Goal: Task Accomplishment & Management: Manage account settings

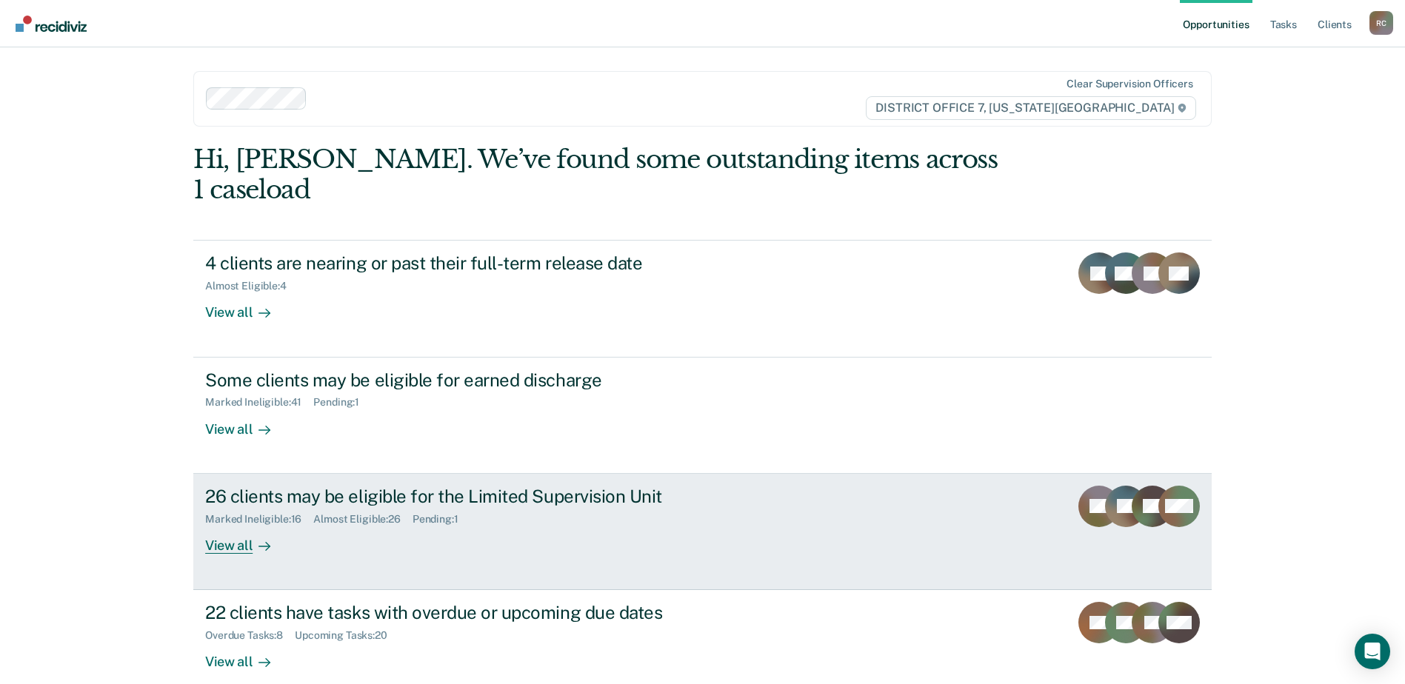
scroll to position [51, 0]
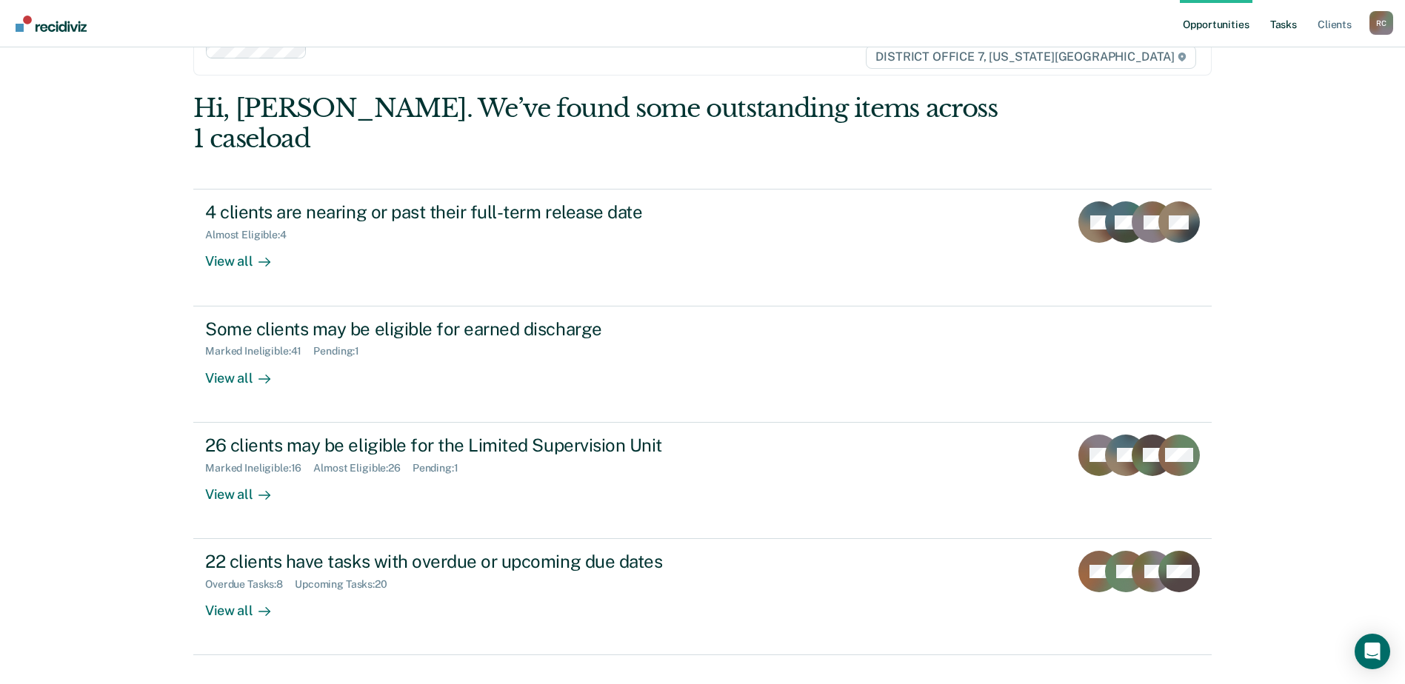
click at [1283, 18] on link "Tasks" at bounding box center [1283, 23] width 33 height 47
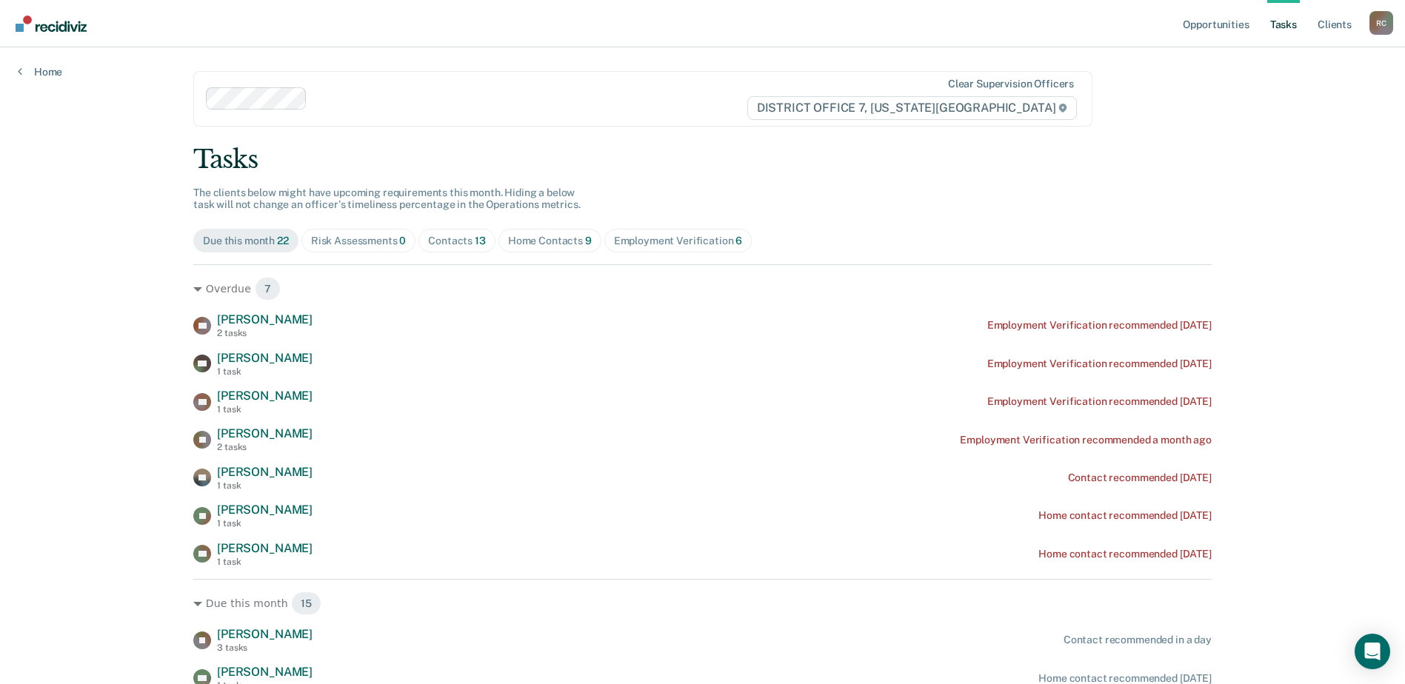
click at [556, 241] on div "Home Contacts 9" at bounding box center [550, 241] width 84 height 13
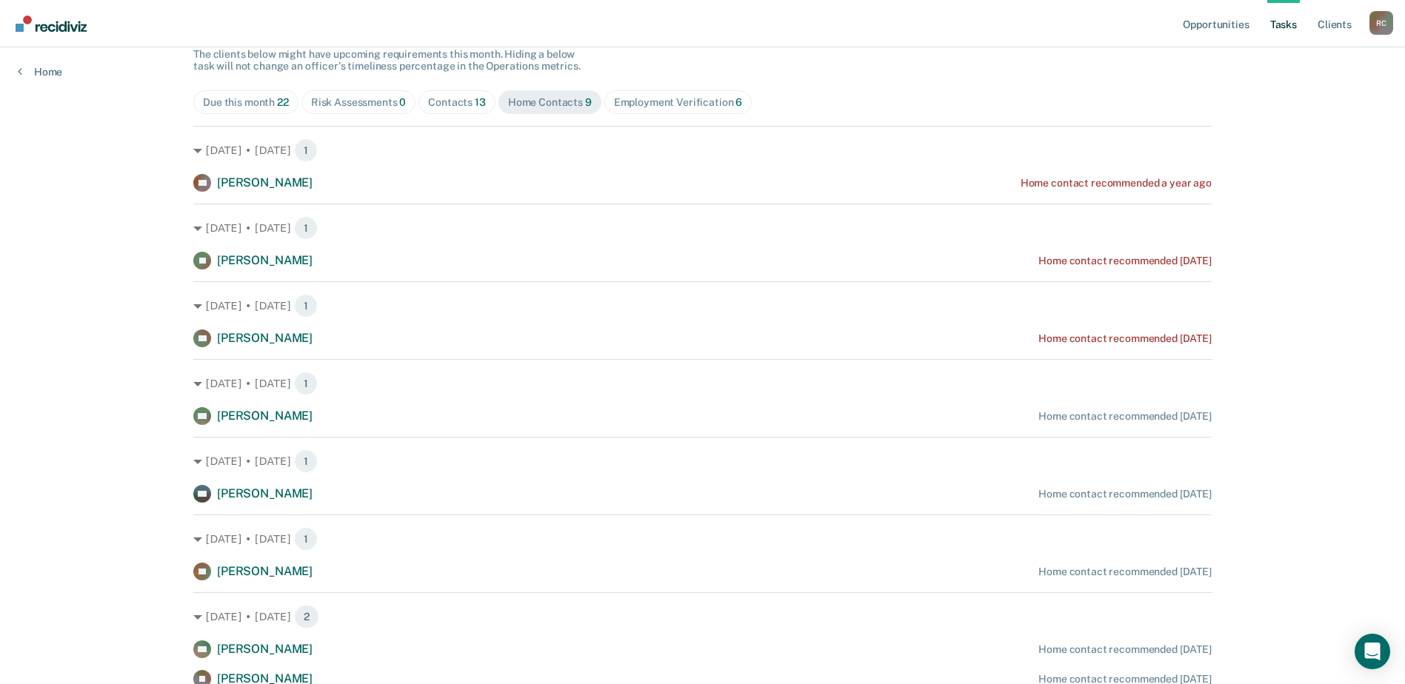
scroll to position [148, 0]
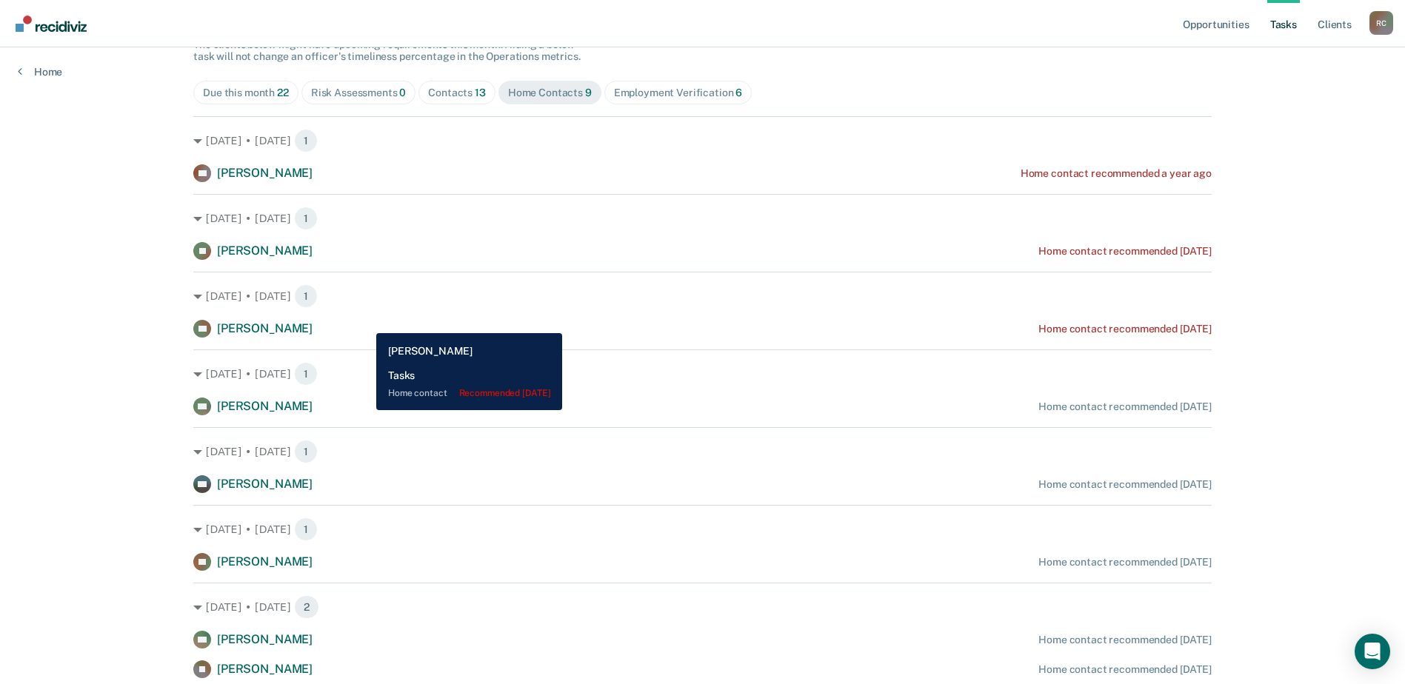
click at [365, 322] on div "DB [PERSON_NAME] Home contact recommended [DATE]" at bounding box center [702, 329] width 1018 height 18
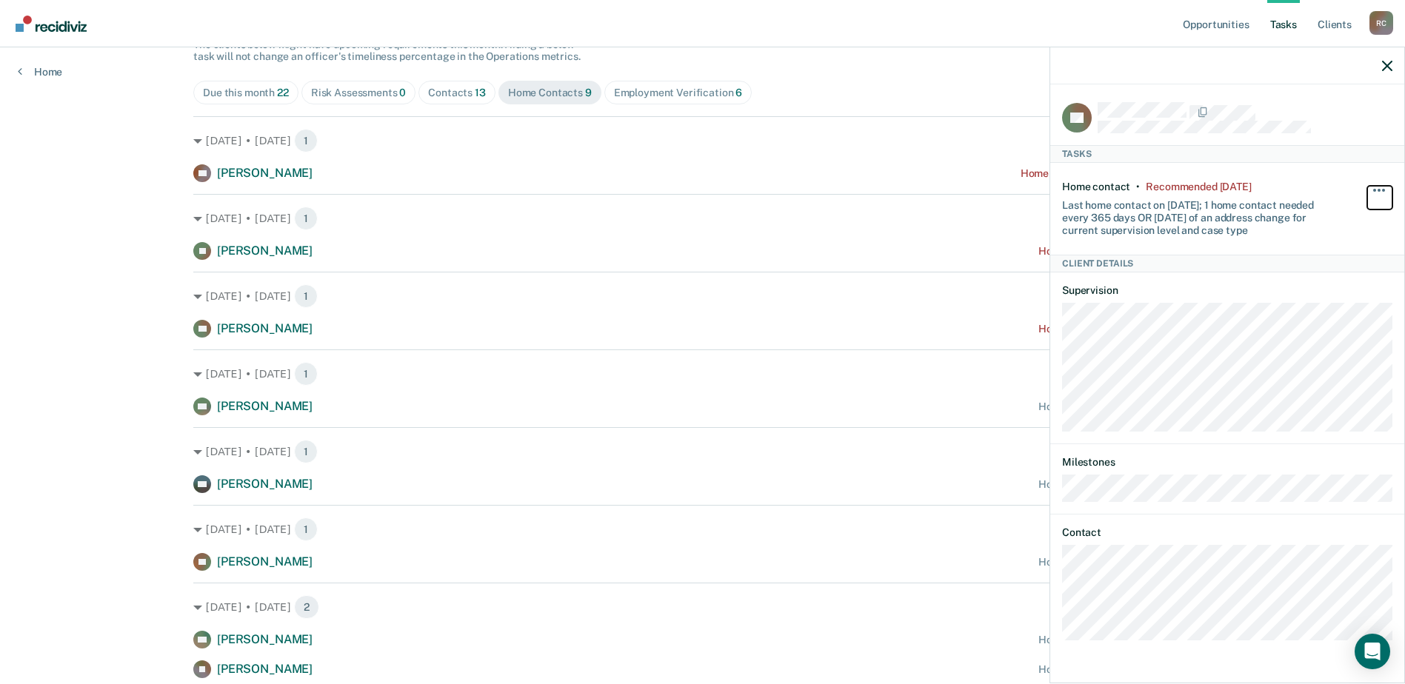
click at [1373, 190] on button "button" at bounding box center [1379, 198] width 25 height 24
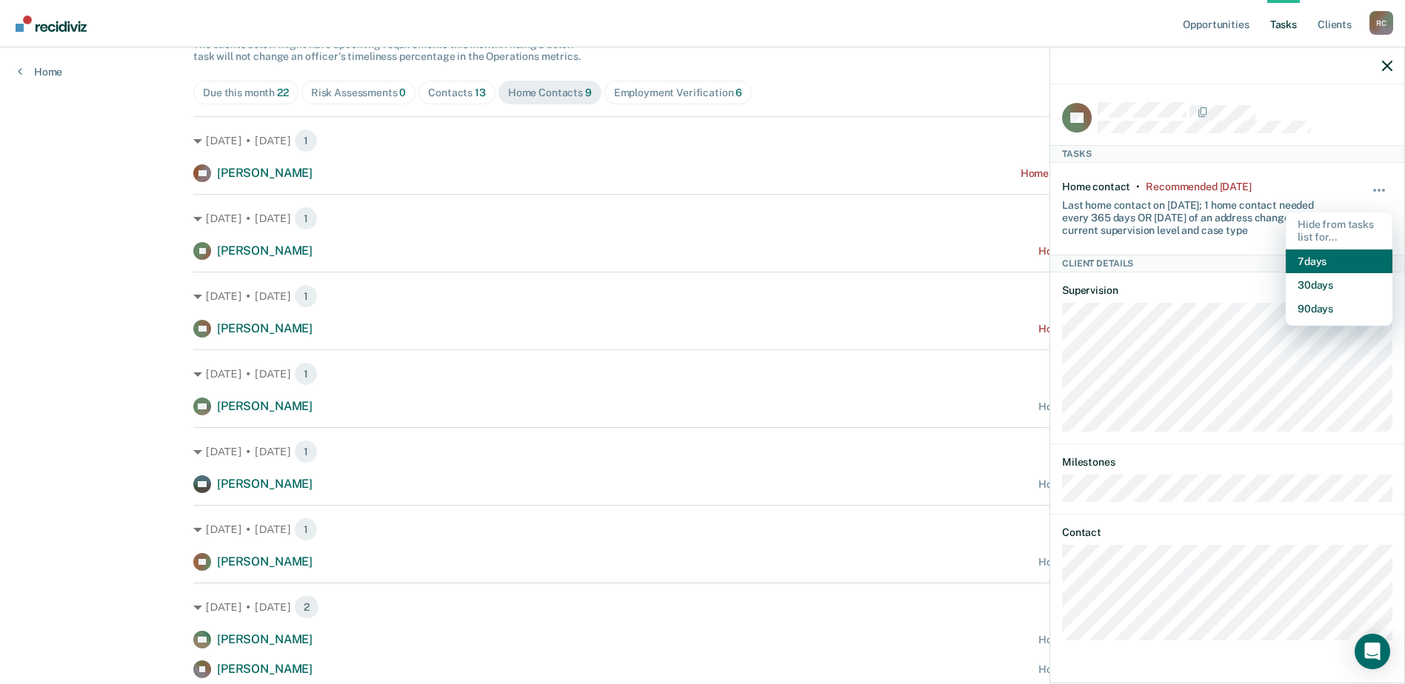
click at [1340, 261] on button "7 days" at bounding box center [1339, 262] width 107 height 24
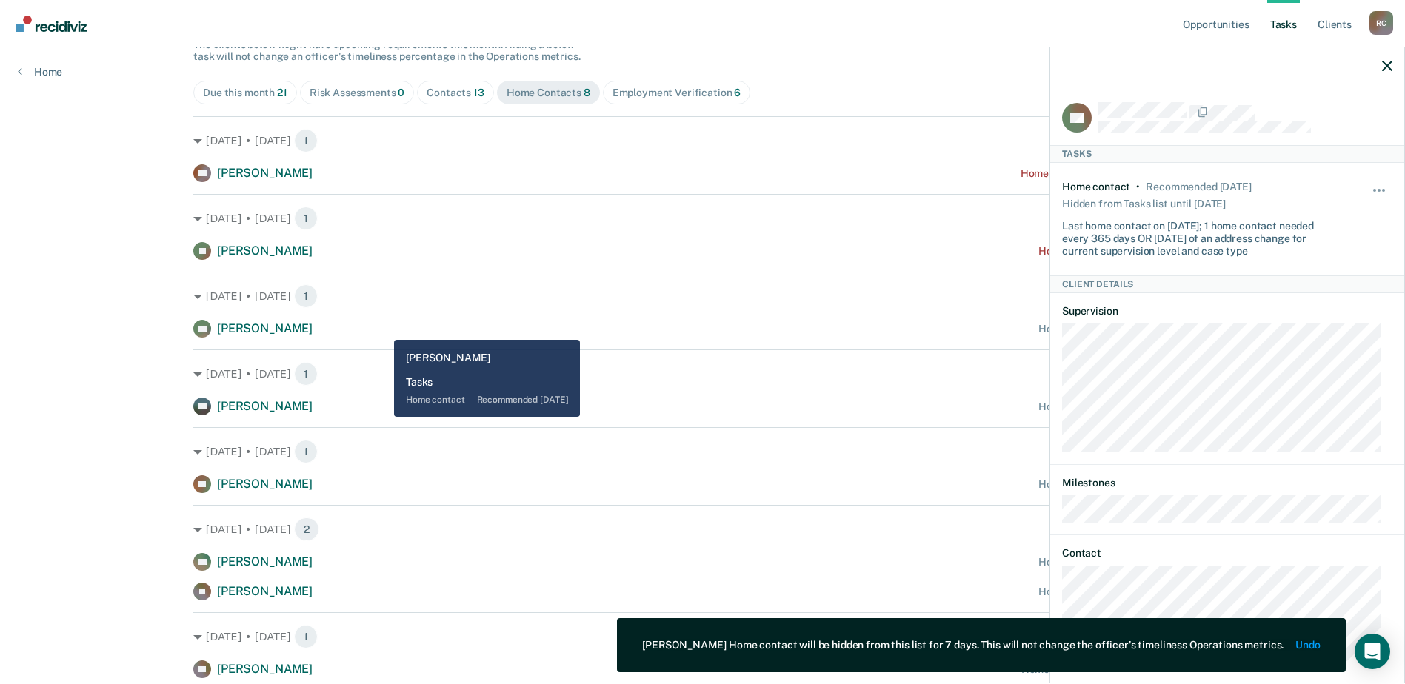
click at [384, 329] on div "NH [PERSON_NAME] Home contact recommended [DATE]" at bounding box center [702, 329] width 1018 height 18
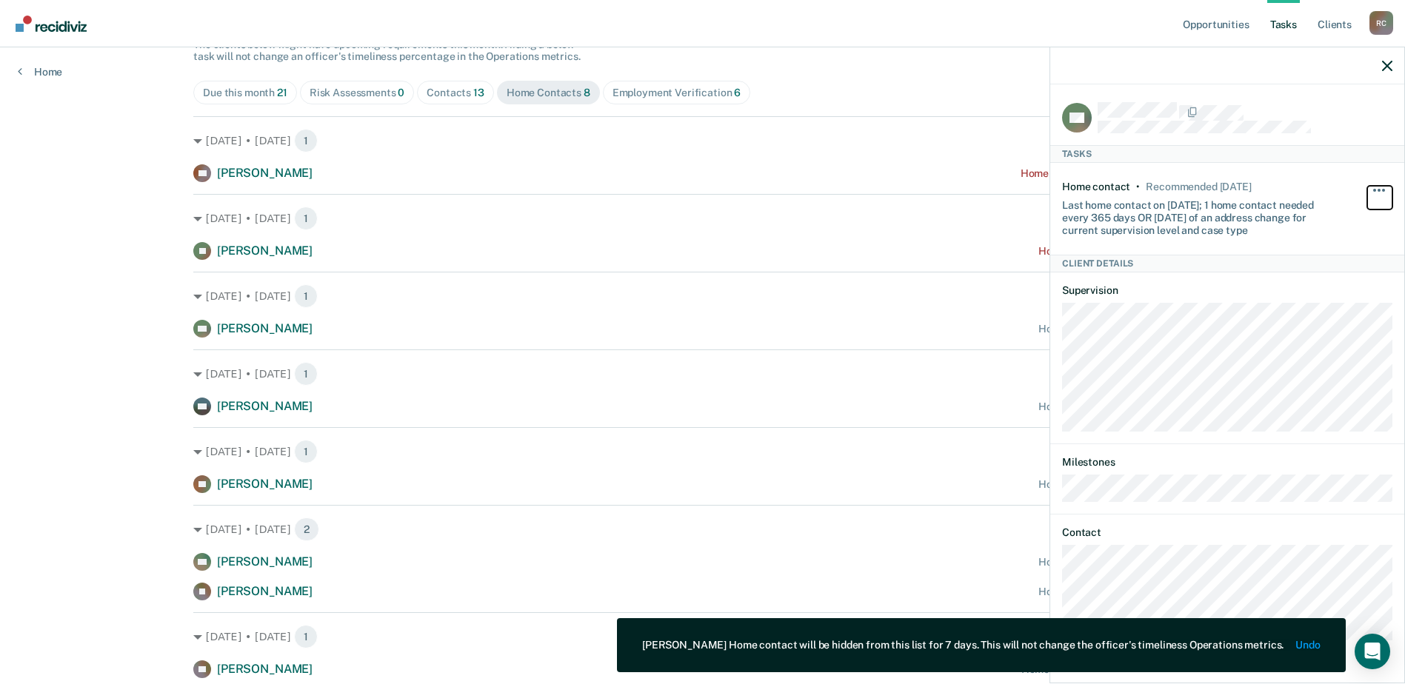
click at [1374, 190] on span "button" at bounding box center [1374, 190] width 3 height 3
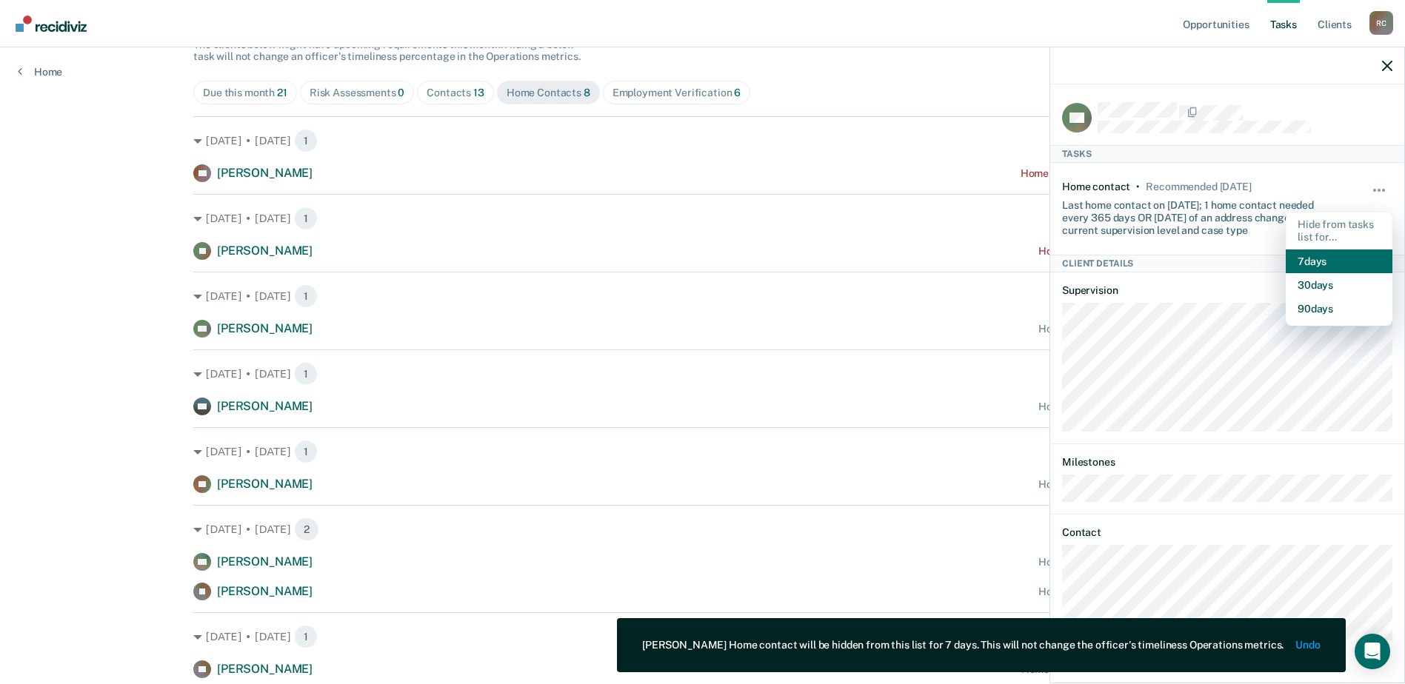
click at [1328, 263] on button "7 days" at bounding box center [1339, 262] width 107 height 24
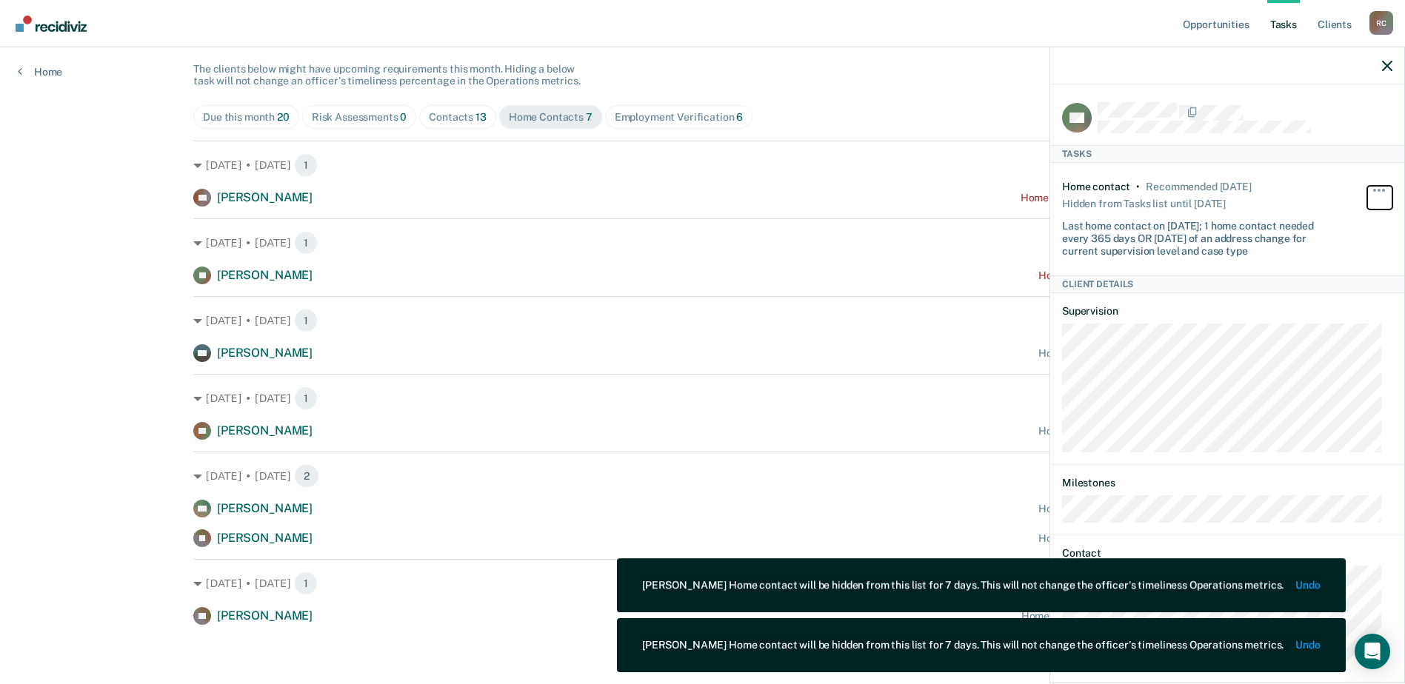
scroll to position [124, 0]
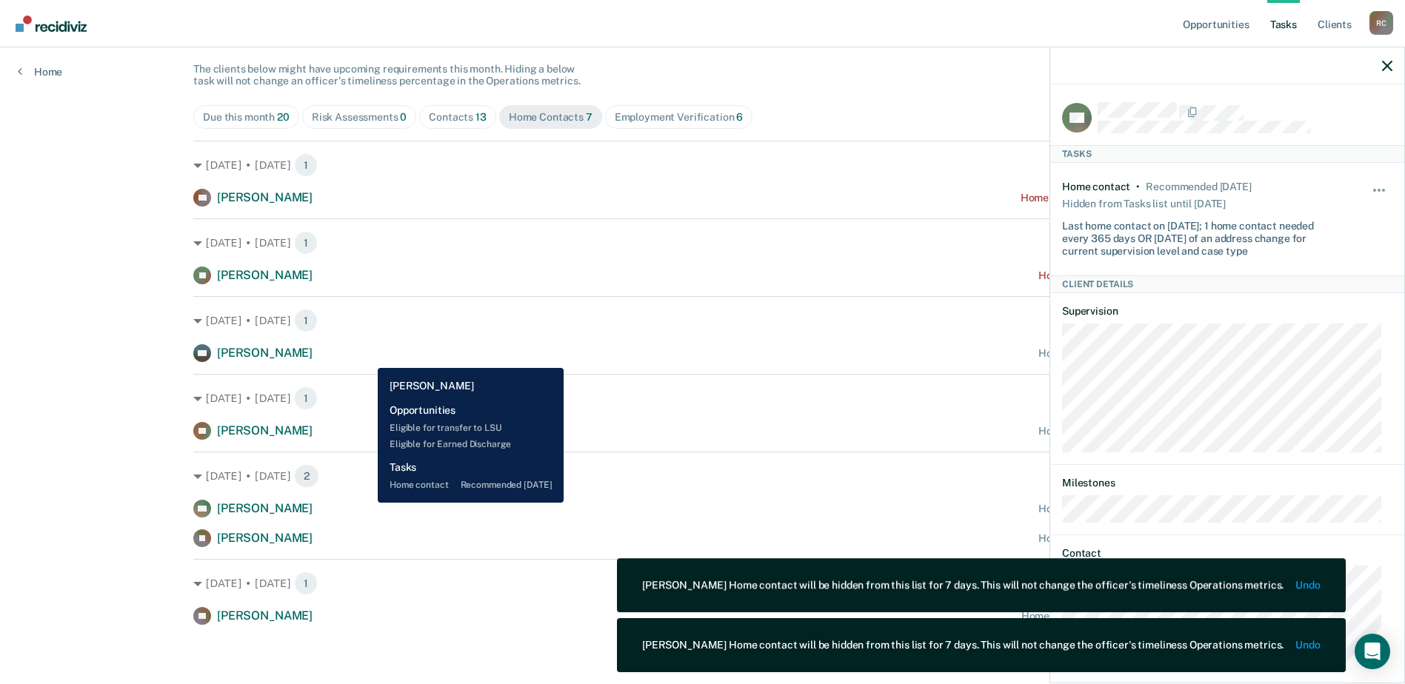
click at [367, 357] on div "SO [PERSON_NAME] Home contact recommended [DATE]" at bounding box center [702, 353] width 1018 height 18
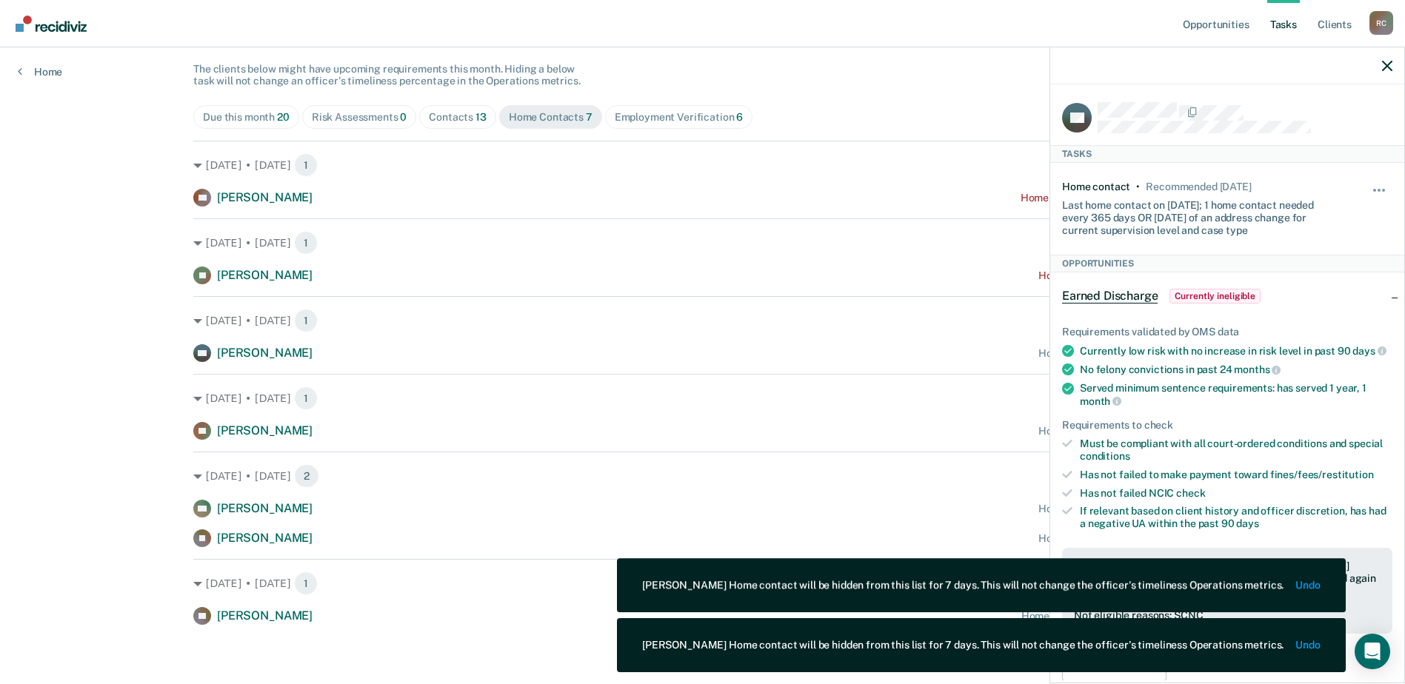
click at [1371, 182] on div "Hide from tasks list for... 7 days 30 days 90 days" at bounding box center [1379, 209] width 25 height 56
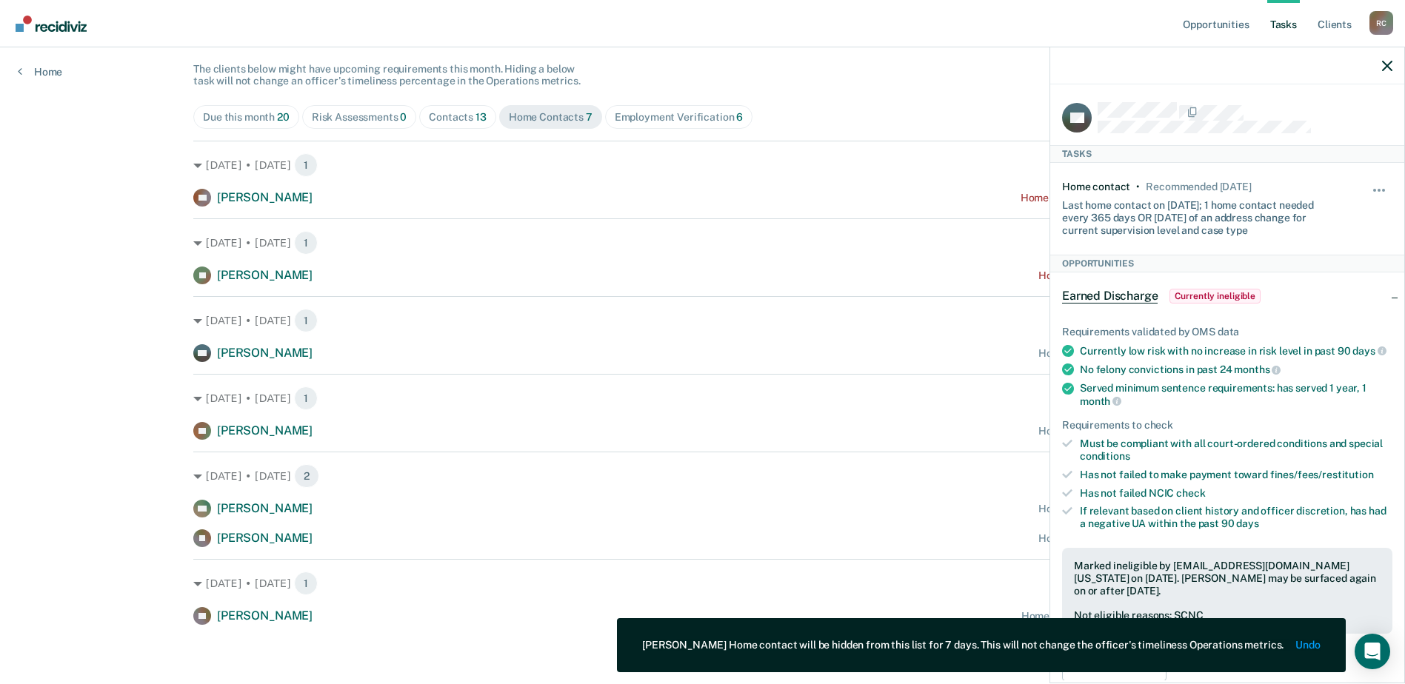
click at [1369, 184] on div "Hide from tasks list for... 7 days 30 days 90 days" at bounding box center [1379, 209] width 25 height 56
click at [1382, 189] on span "button" at bounding box center [1383, 190] width 3 height 3
click at [1314, 265] on button "7 days" at bounding box center [1339, 262] width 107 height 24
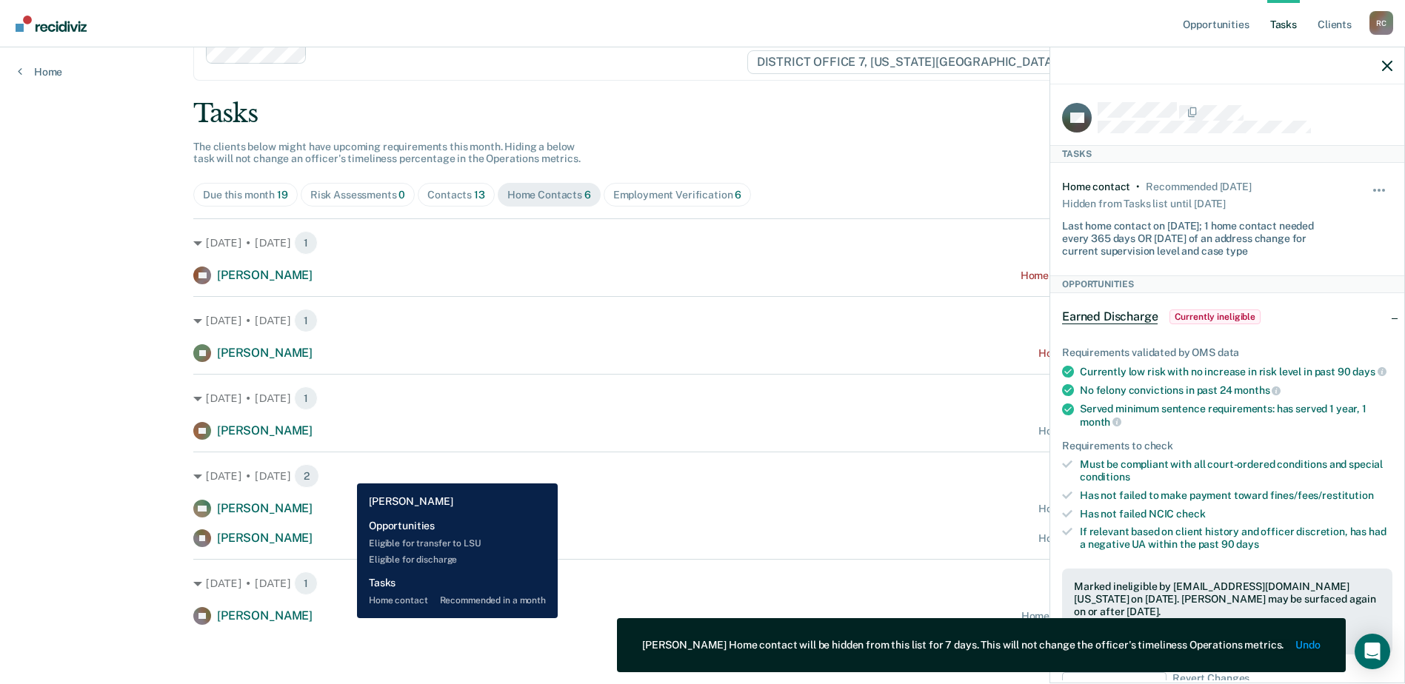
click at [346, 618] on div "TT [PERSON_NAME] Home contact recommended in a month" at bounding box center [702, 616] width 1018 height 18
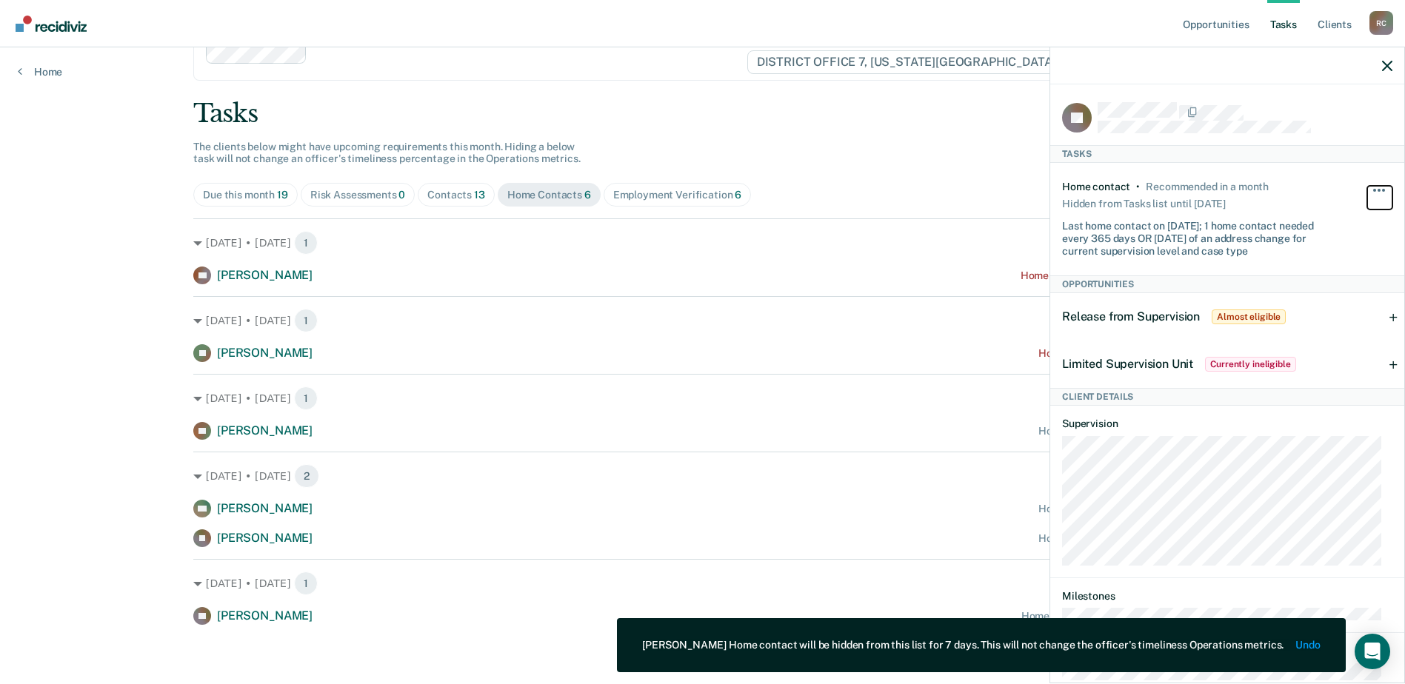
click at [1374, 186] on button "button" at bounding box center [1379, 198] width 25 height 24
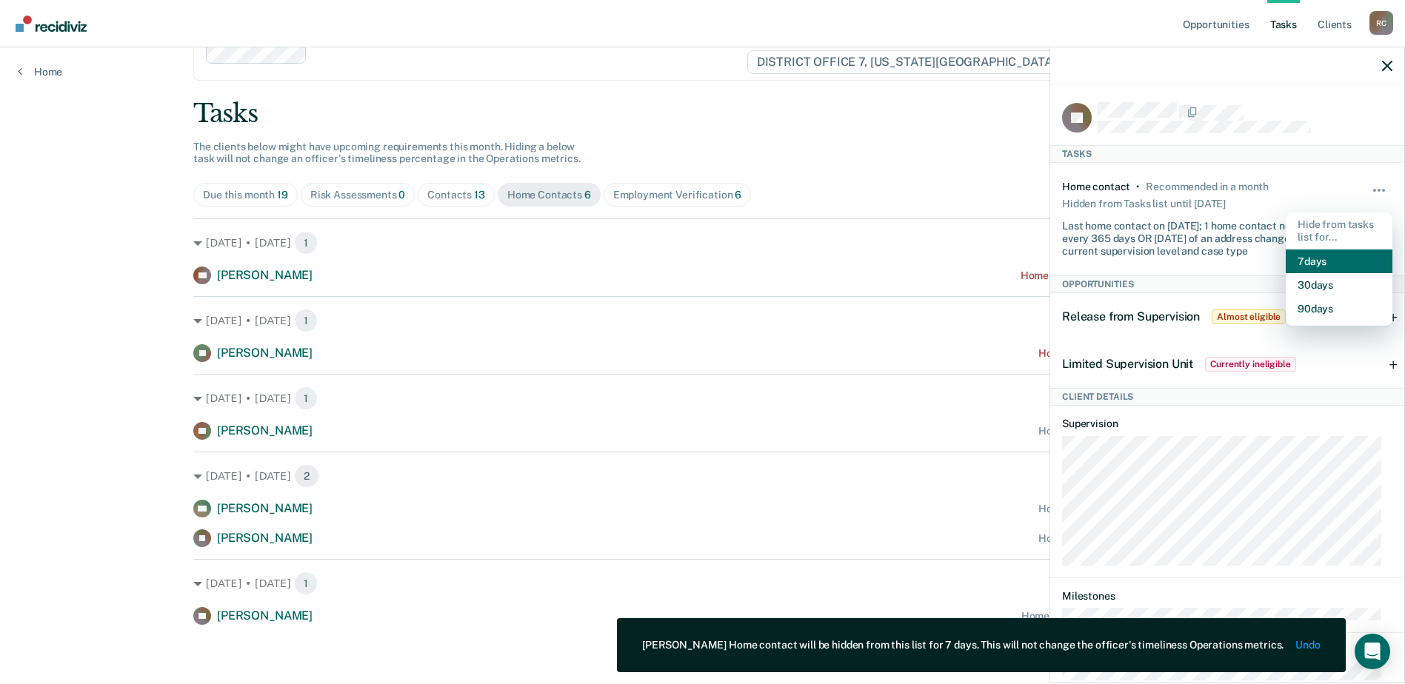
click at [1329, 261] on button "7 days" at bounding box center [1339, 262] width 107 height 24
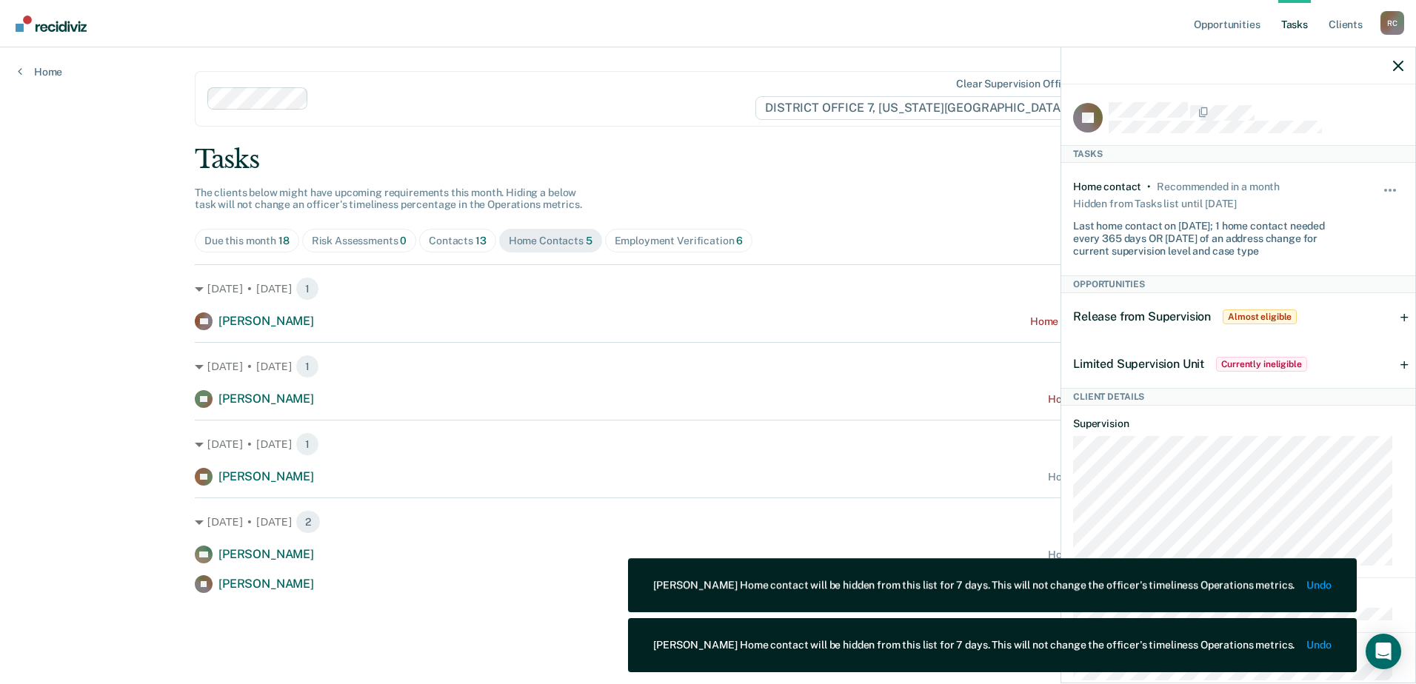
click at [755, 149] on div "Tasks" at bounding box center [708, 159] width 1026 height 30
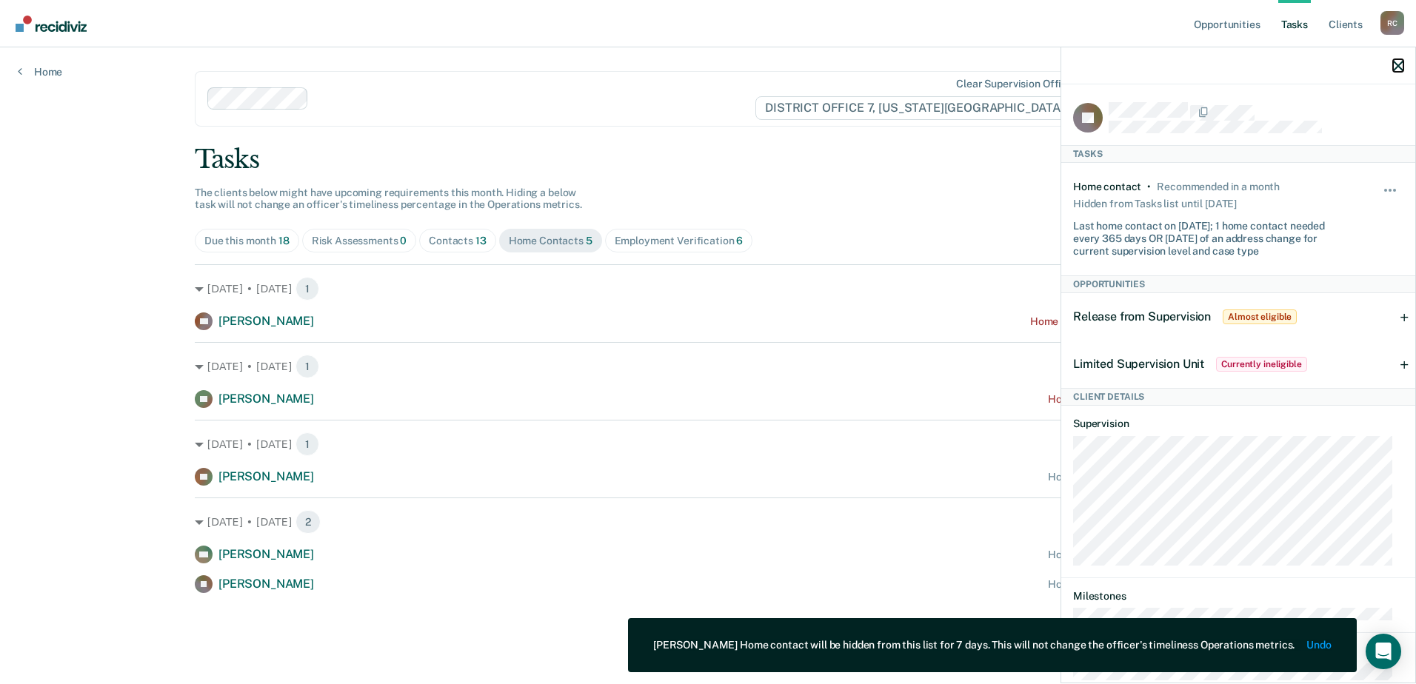
click at [1399, 63] on icon "button" at bounding box center [1398, 66] width 10 height 10
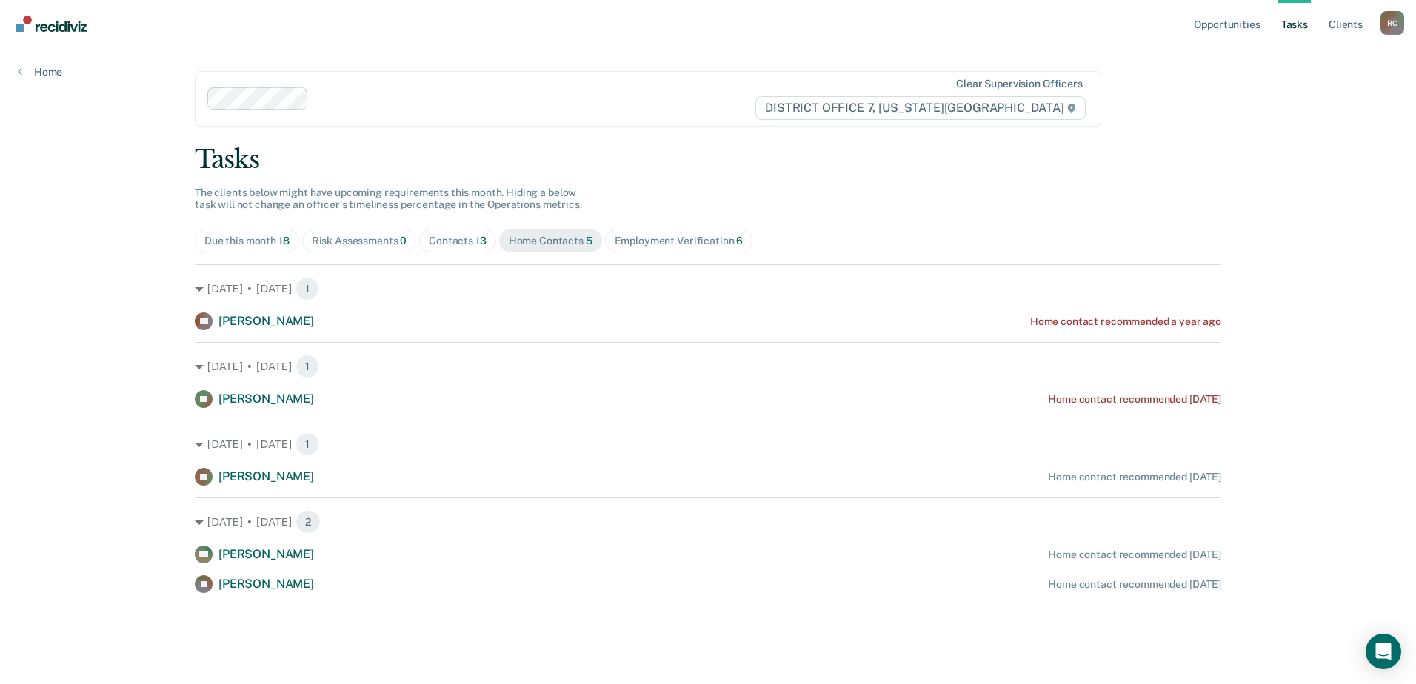
click at [444, 238] on div "Contacts 13" at bounding box center [458, 241] width 58 height 13
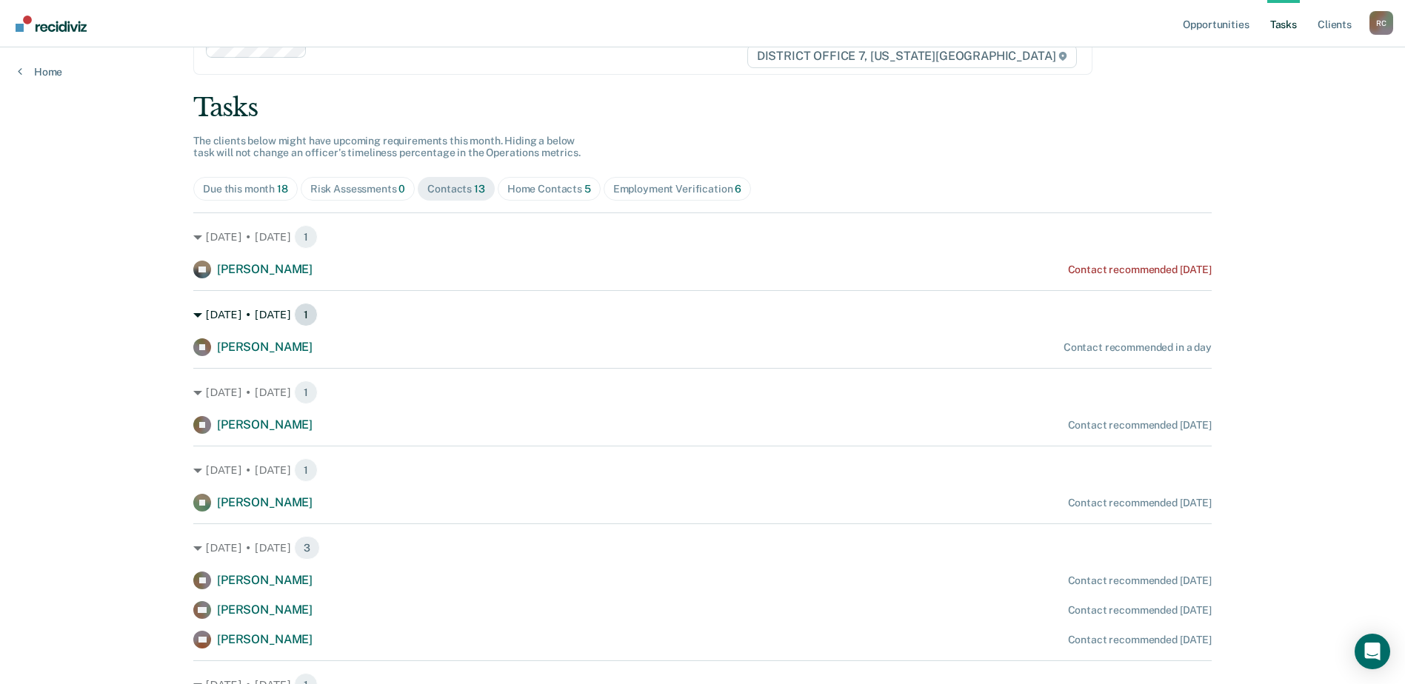
scroll to position [148, 0]
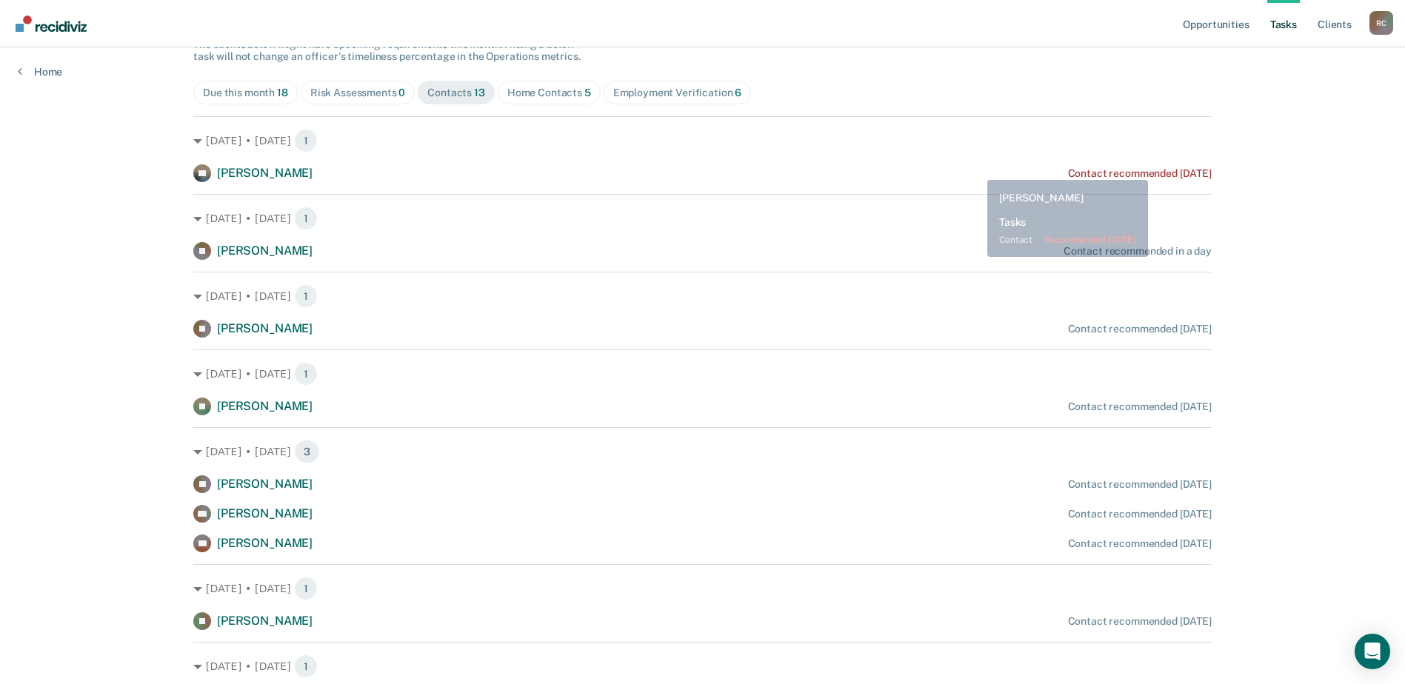
click at [979, 164] on div "[DATE] • [DATE] 1 KF [PERSON_NAME] Contact recommended [DATE]" at bounding box center [702, 149] width 1018 height 66
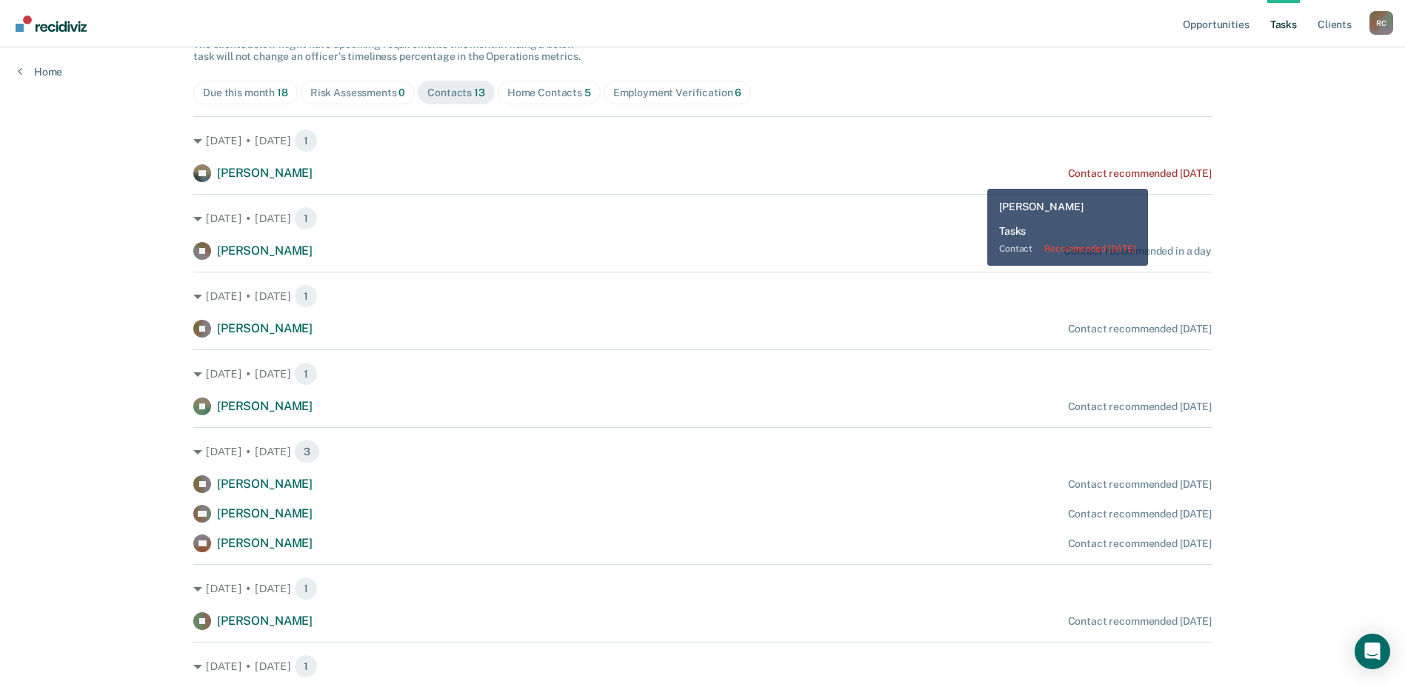
click at [976, 178] on div "KF [PERSON_NAME] Contact recommended [DATE]" at bounding box center [702, 173] width 1018 height 18
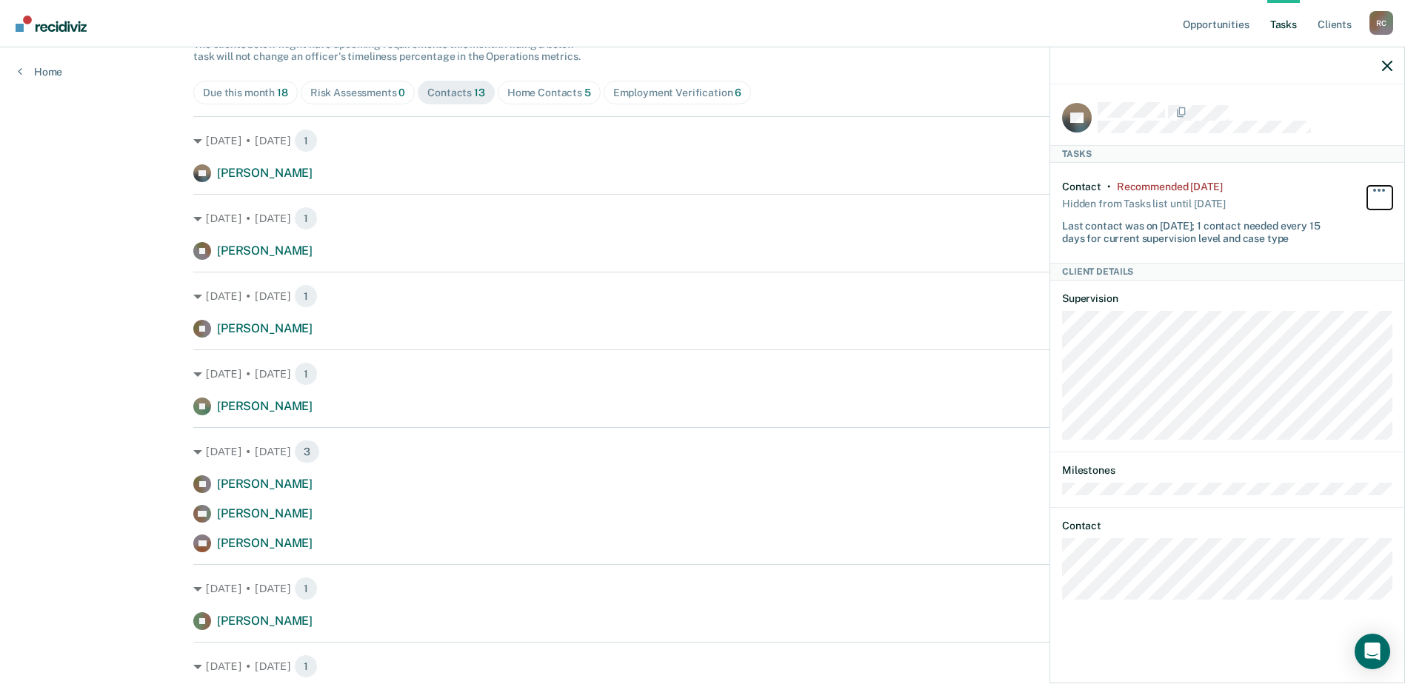
click at [1384, 189] on span "button" at bounding box center [1383, 190] width 3 height 3
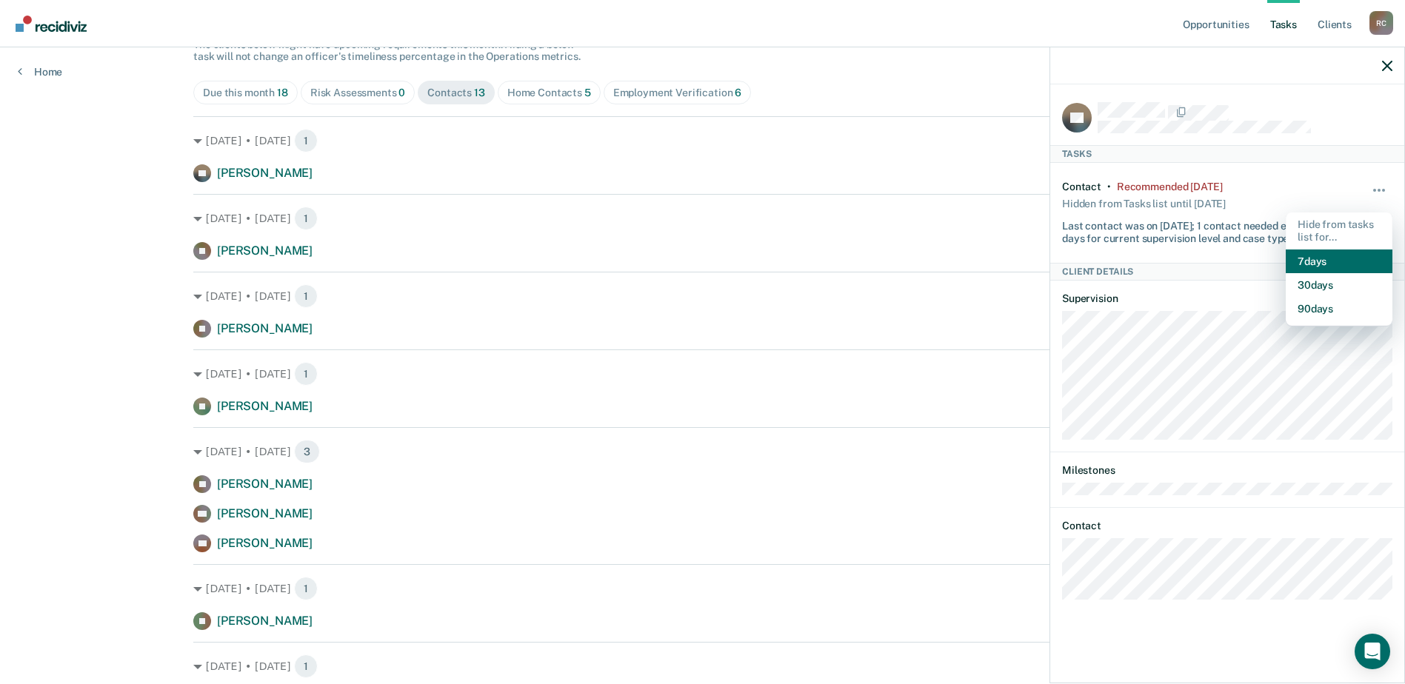
click at [1314, 256] on button "7 days" at bounding box center [1339, 262] width 107 height 24
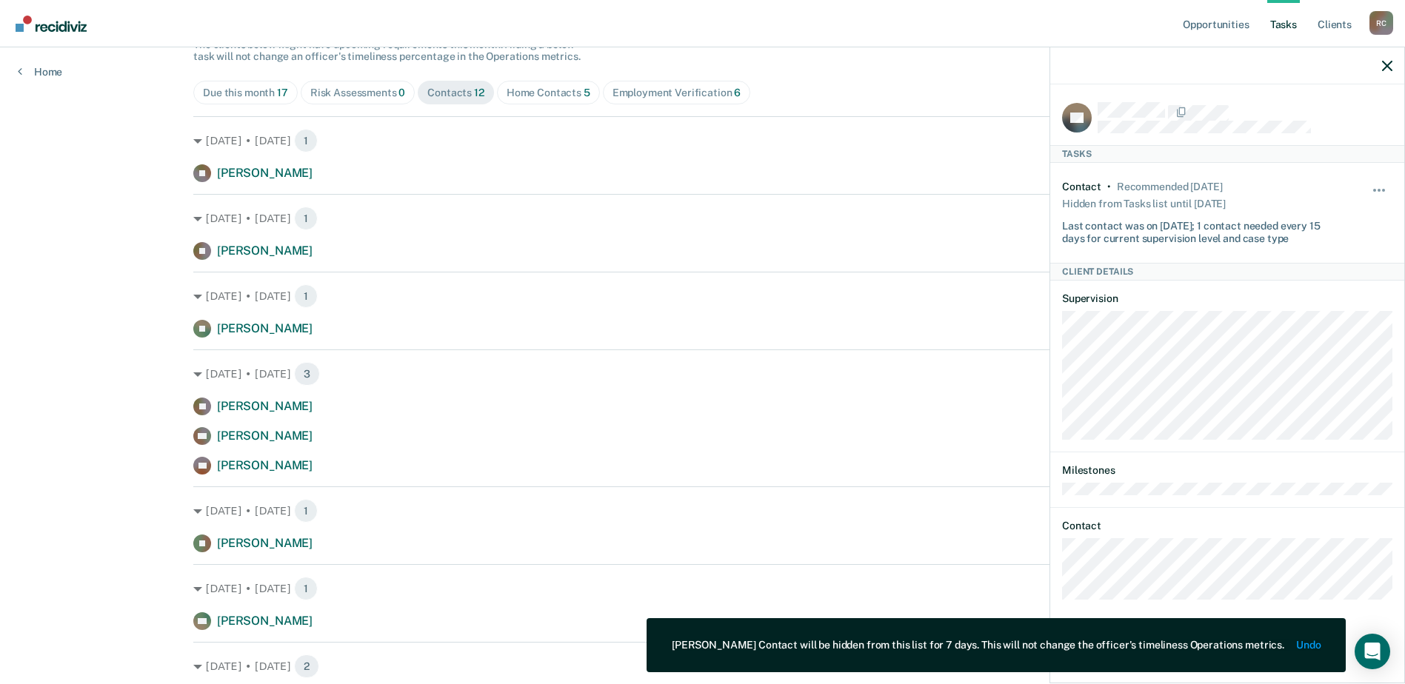
click at [39, 240] on div "Opportunities Tasks Client s [GEOGRAPHIC_DATA][PERSON_NAME] Profile How it work…" at bounding box center [702, 402] width 1405 height 1100
click at [1395, 65] on div at bounding box center [1227, 65] width 354 height 37
click at [1385, 65] on icon "button" at bounding box center [1387, 66] width 10 height 10
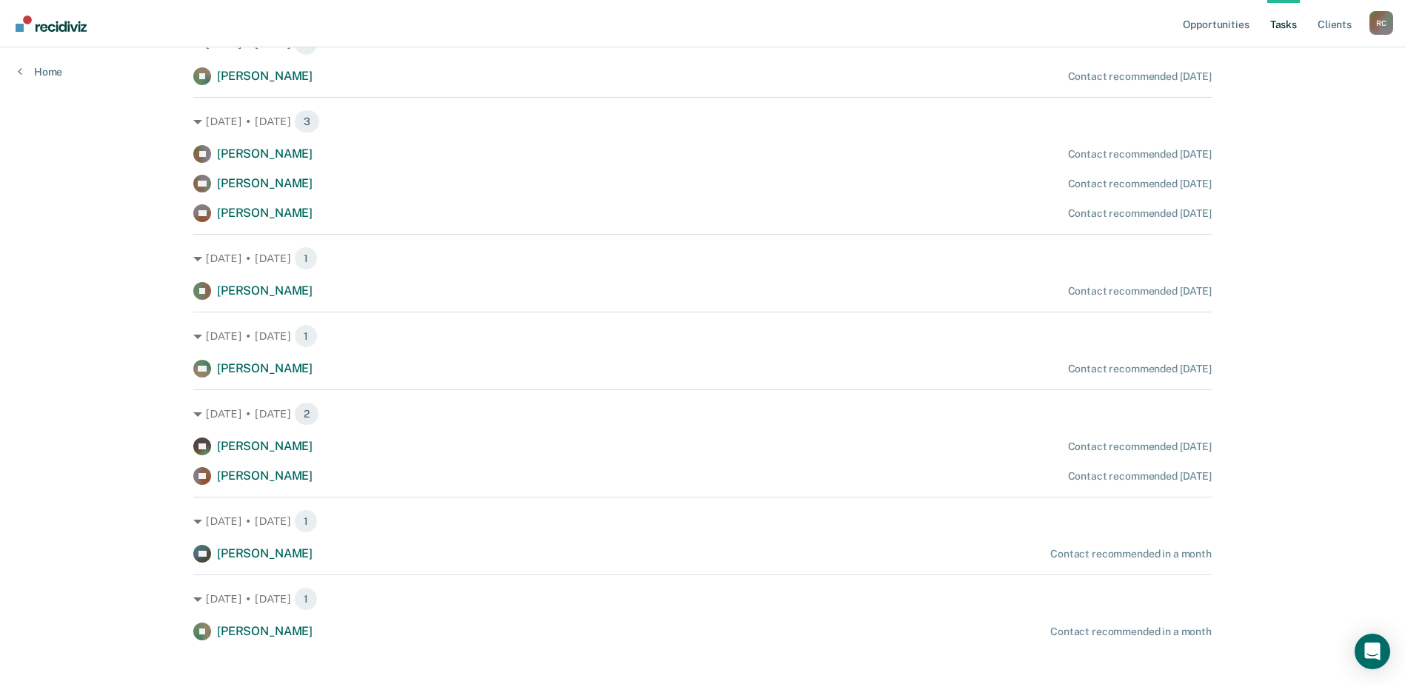
scroll to position [416, 0]
